Goal: Information Seeking & Learning: Learn about a topic

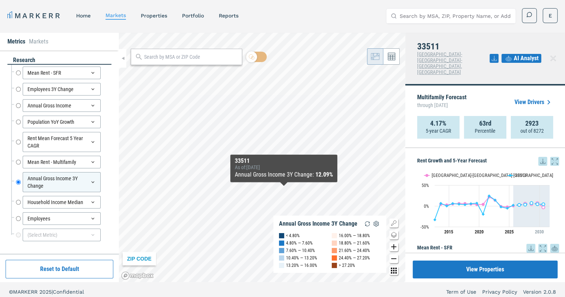
scroll to position [756, 0]
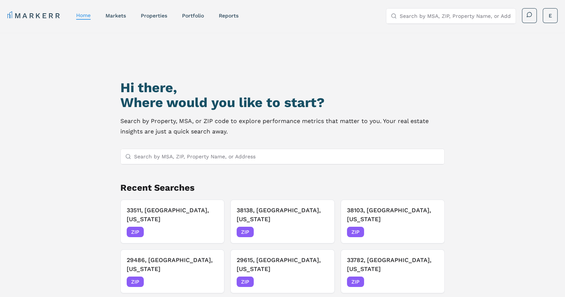
click at [215, 158] on input "Search by MSA, ZIP, Property Name, or Address" at bounding box center [287, 156] width 306 height 15
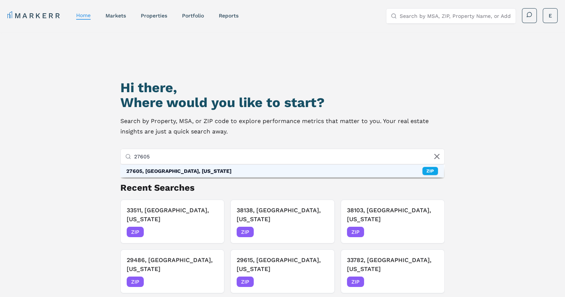
type input "27605"
click at [158, 169] on div "27605, [GEOGRAPHIC_DATA], [US_STATE]" at bounding box center [178, 170] width 105 height 7
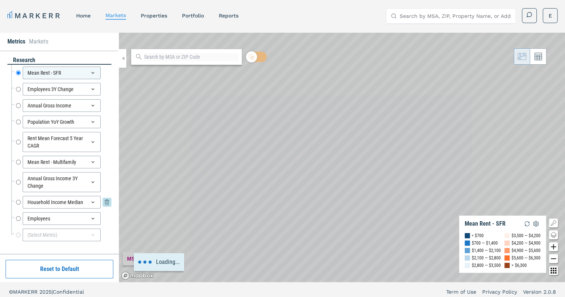
click at [20, 199] on input "Household Income Median" at bounding box center [18, 202] width 5 height 13
radio input "false"
radio input "true"
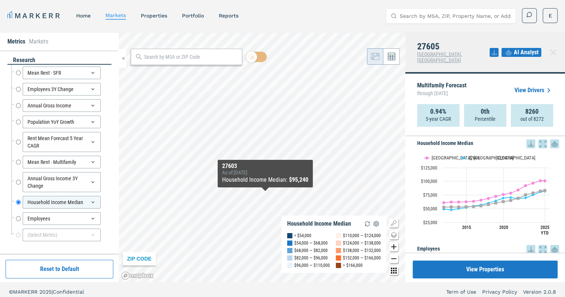
scroll to position [817, 0]
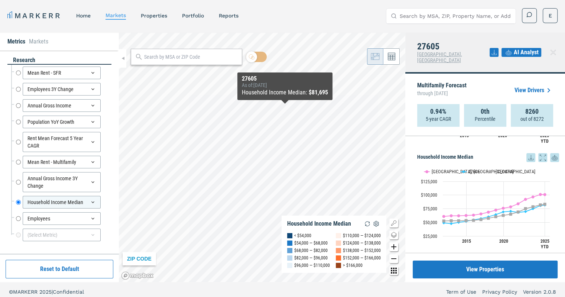
click at [166, 59] on input "text" at bounding box center [191, 57] width 94 height 8
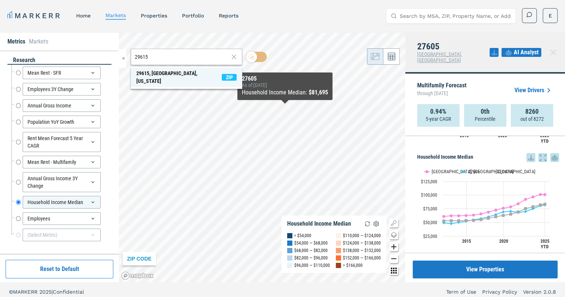
click at [192, 76] on div "29615, [GEOGRAPHIC_DATA], [US_STATE]" at bounding box center [178, 77] width 85 height 16
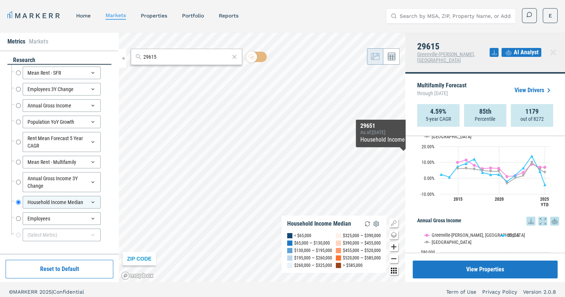
scroll to position [223, 0]
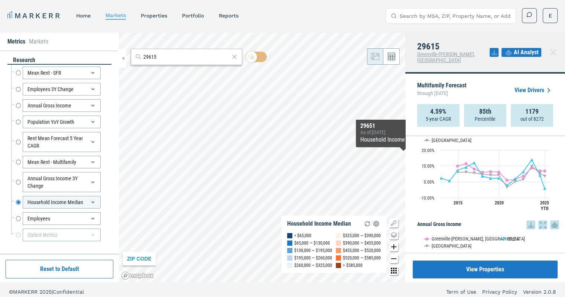
click at [178, 56] on input "29615" at bounding box center [186, 57] width 86 height 8
type input "29625"
click at [167, 76] on div "29625, Anderson, [US_STATE]" at bounding box center [167, 73] width 62 height 8
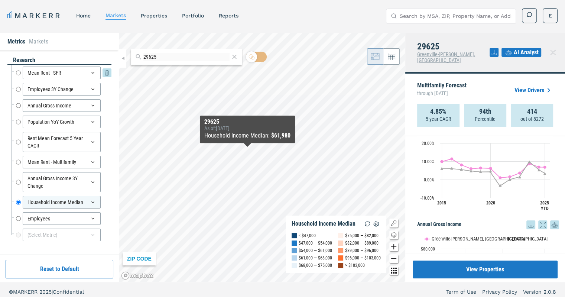
click at [19, 71] on input "Mean Rent - SFR" at bounding box center [18, 72] width 5 height 13
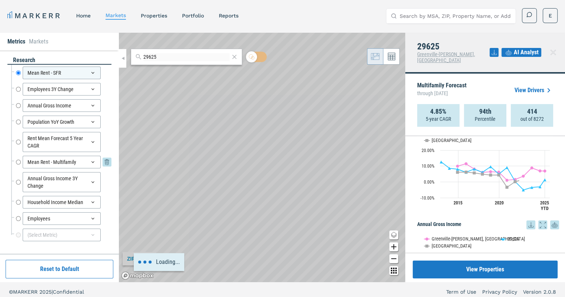
click at [19, 162] on input "Mean Rent - Multifamily" at bounding box center [18, 162] width 5 height 13
radio input "false"
radio input "true"
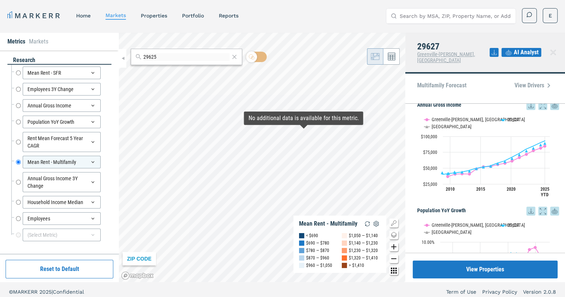
scroll to position [136, 0]
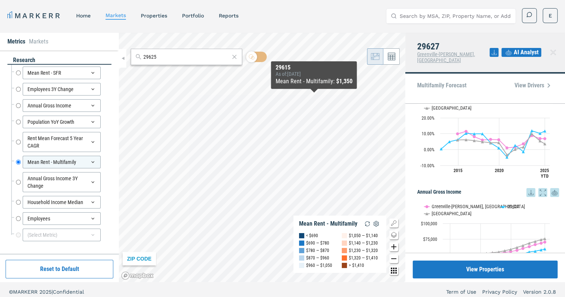
click at [179, 58] on input "29625" at bounding box center [186, 57] width 86 height 8
click at [179, 59] on input "29625" at bounding box center [186, 57] width 86 height 8
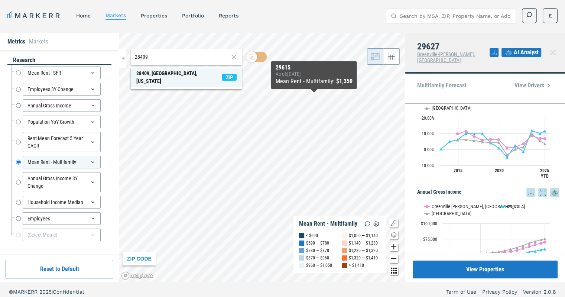
type input "28409"
click at [168, 76] on div "28409, [GEOGRAPHIC_DATA], [US_STATE]" at bounding box center [178, 77] width 85 height 16
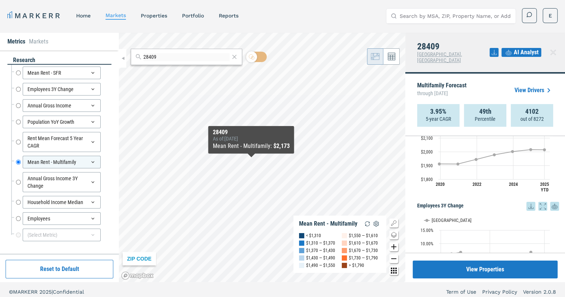
scroll to position [223, 0]
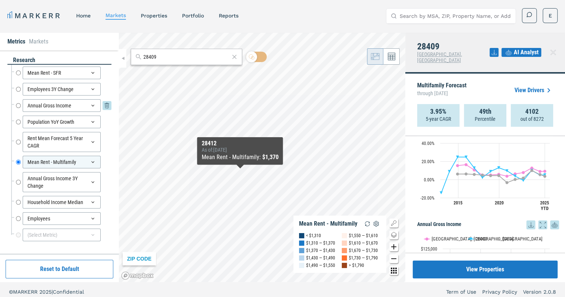
click at [25, 103] on div "Annual Gross Income" at bounding box center [62, 105] width 78 height 13
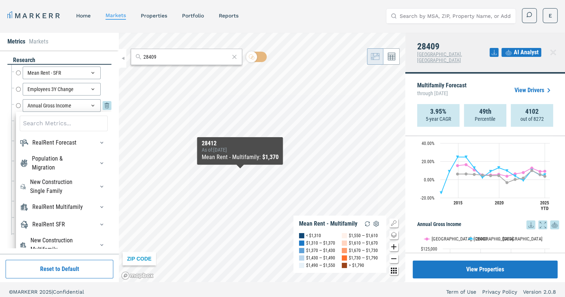
click at [19, 105] on input "Annual Gross Income" at bounding box center [18, 105] width 5 height 13
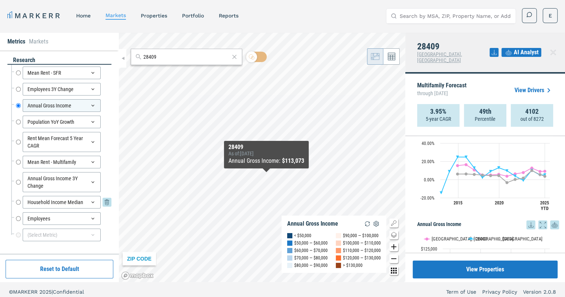
click at [19, 199] on input "Household Income Median" at bounding box center [18, 202] width 5 height 13
radio input "false"
radio input "true"
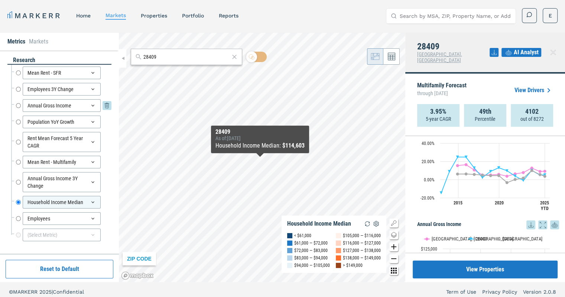
click at [19, 103] on input "Annual Gross Income" at bounding box center [18, 105] width 5 height 13
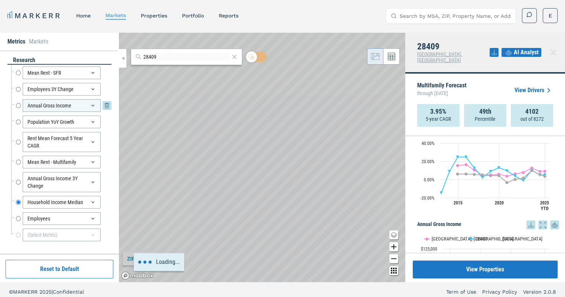
radio input "true"
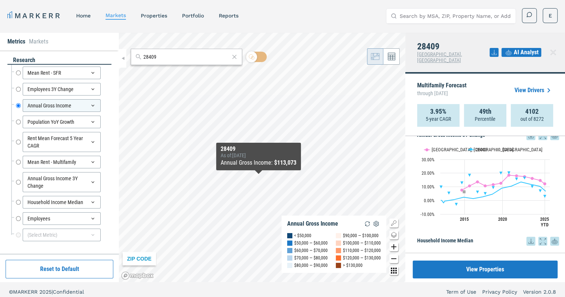
scroll to position [821, 0]
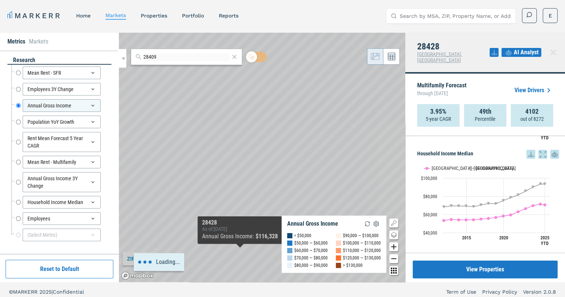
click at [225, 186] on div "Loading..." at bounding box center [262, 157] width 286 height 249
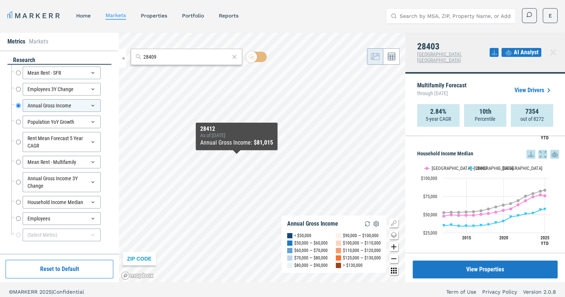
click at [169, 59] on input "28409" at bounding box center [186, 57] width 86 height 8
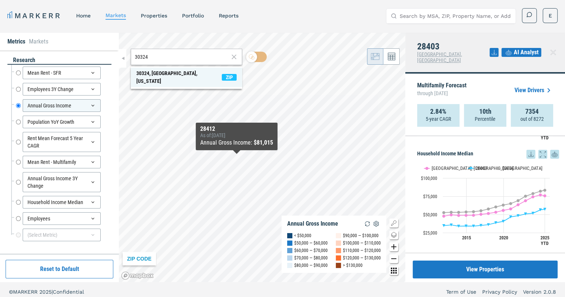
click at [172, 77] on div "30324, [GEOGRAPHIC_DATA], [US_STATE]" at bounding box center [178, 77] width 85 height 16
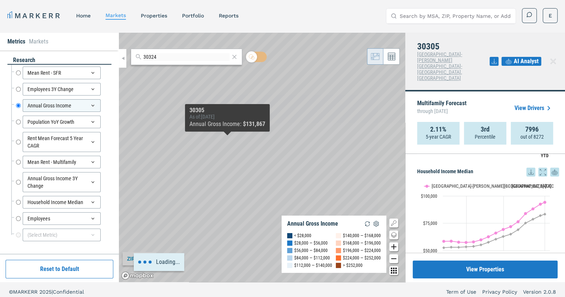
click at [243, 236] on div "Loading..." at bounding box center [262, 157] width 286 height 249
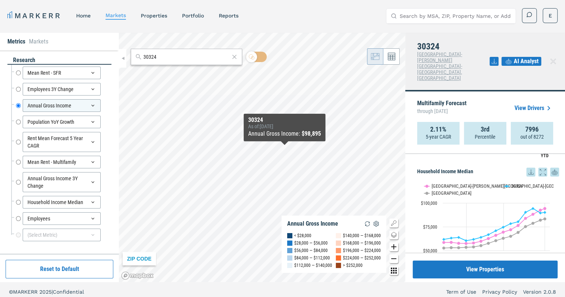
click at [176, 57] on input "30324" at bounding box center [186, 57] width 86 height 8
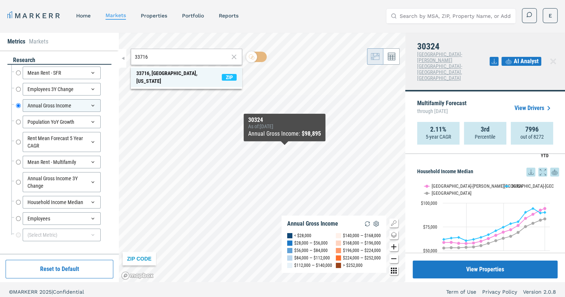
type input "33716"
click at [165, 75] on div "33716, [GEOGRAPHIC_DATA], [US_STATE]" at bounding box center [178, 77] width 85 height 16
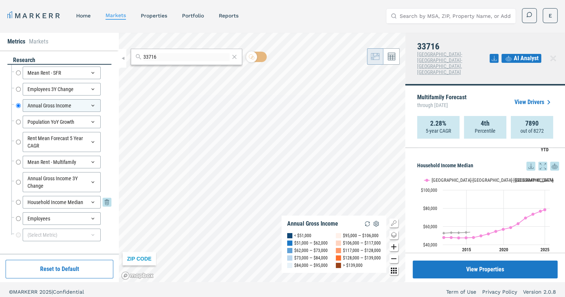
click at [24, 198] on div "Household Income Median" at bounding box center [62, 202] width 78 height 13
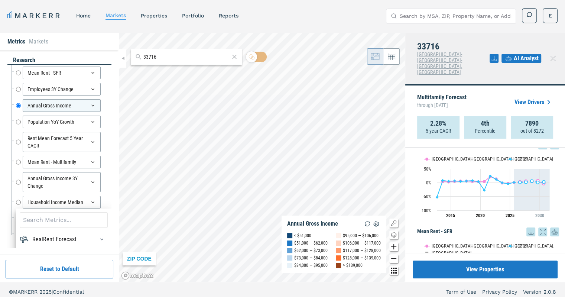
scroll to position [15, 0]
